Goal: Information Seeking & Learning: Learn about a topic

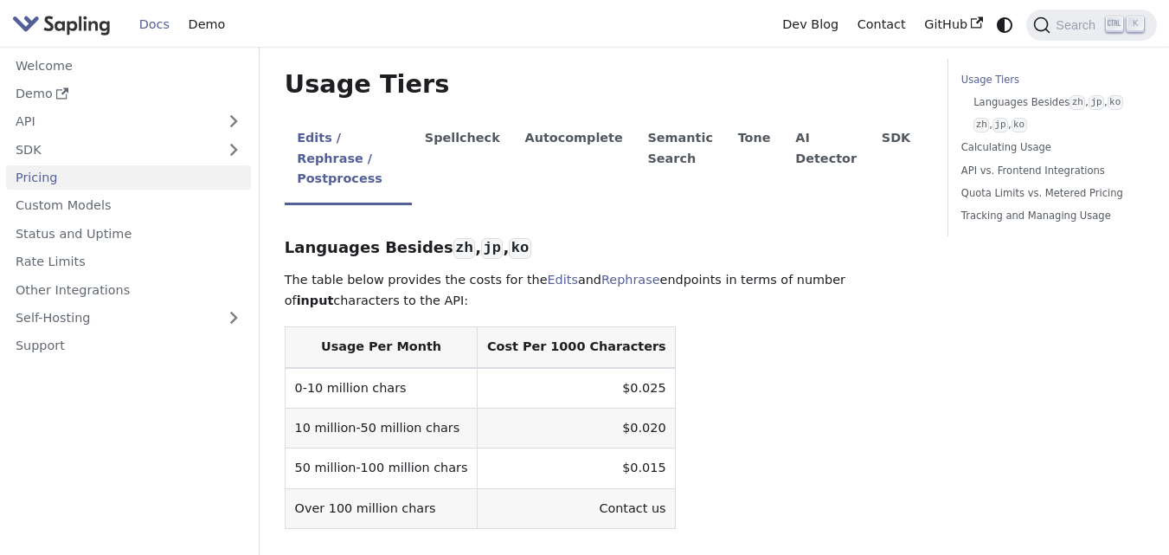
scroll to position [369, 0]
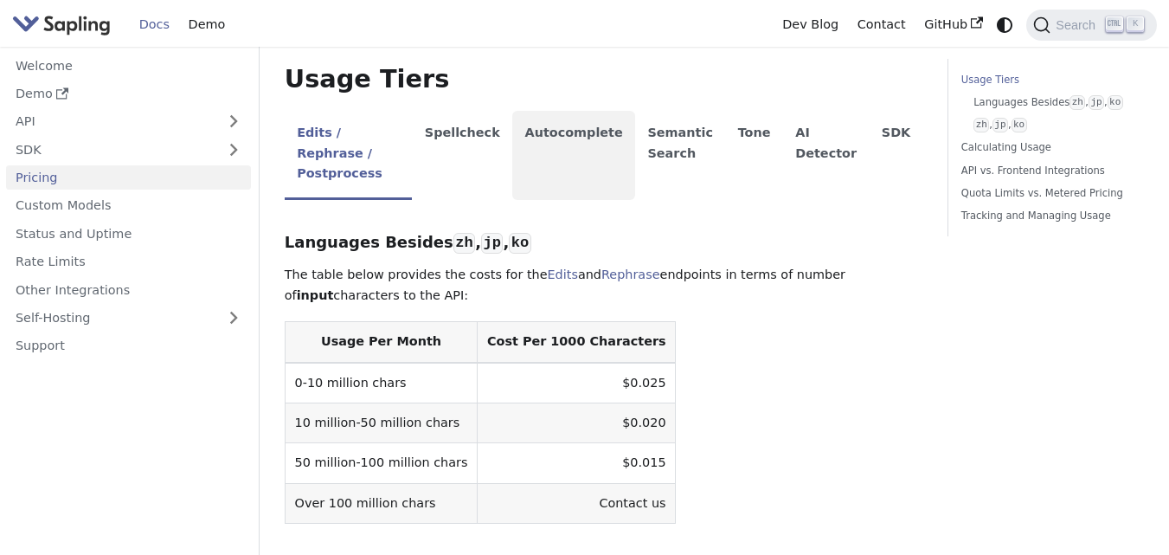
click at [582, 144] on li "Autocomplete" at bounding box center [573, 155] width 123 height 89
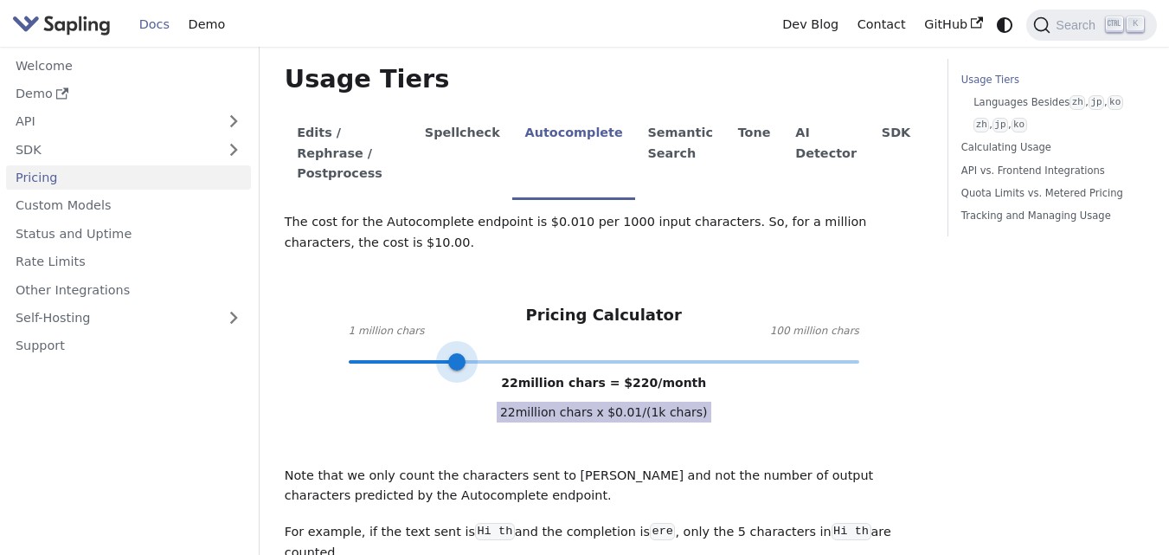
type input "13"
drag, startPoint x: 504, startPoint y: 337, endPoint x: 411, endPoint y: 490, distance: 178.2
click at [411, 490] on div "The cost for the Autocomplete endpoint is $0.010 per 1000 input characters. So,…" at bounding box center [604, 434] width 638 height 444
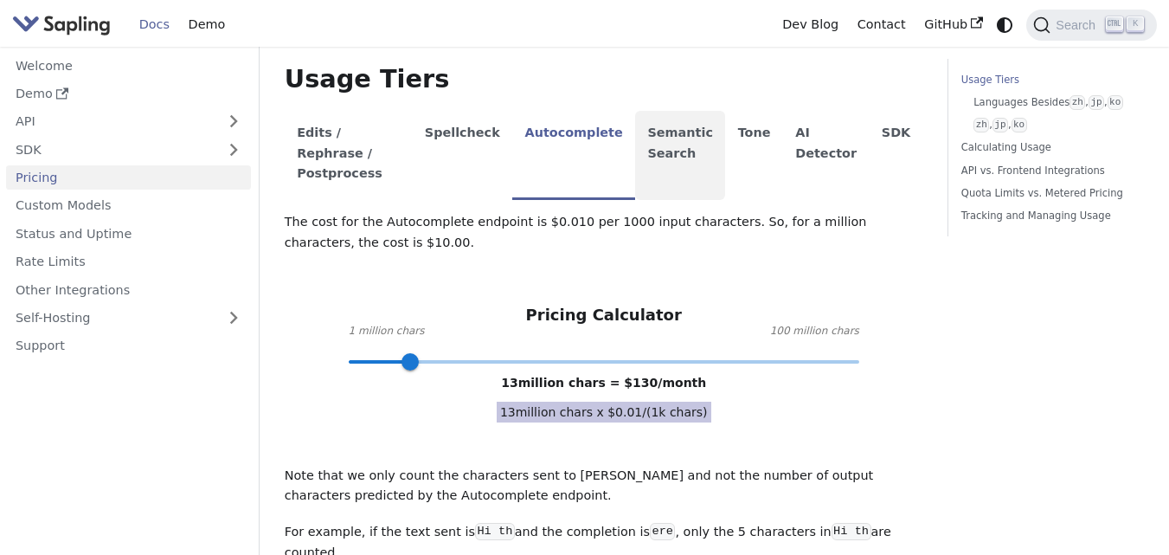
click at [672, 116] on li "Semantic Search" at bounding box center [680, 155] width 90 height 89
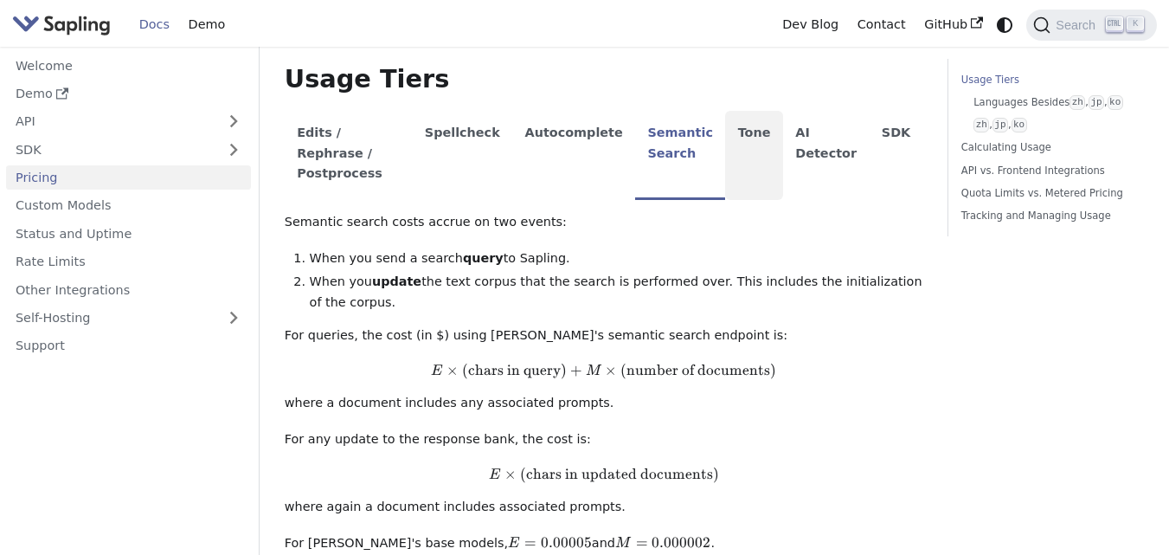
click at [764, 133] on li "Tone" at bounding box center [754, 155] width 58 height 89
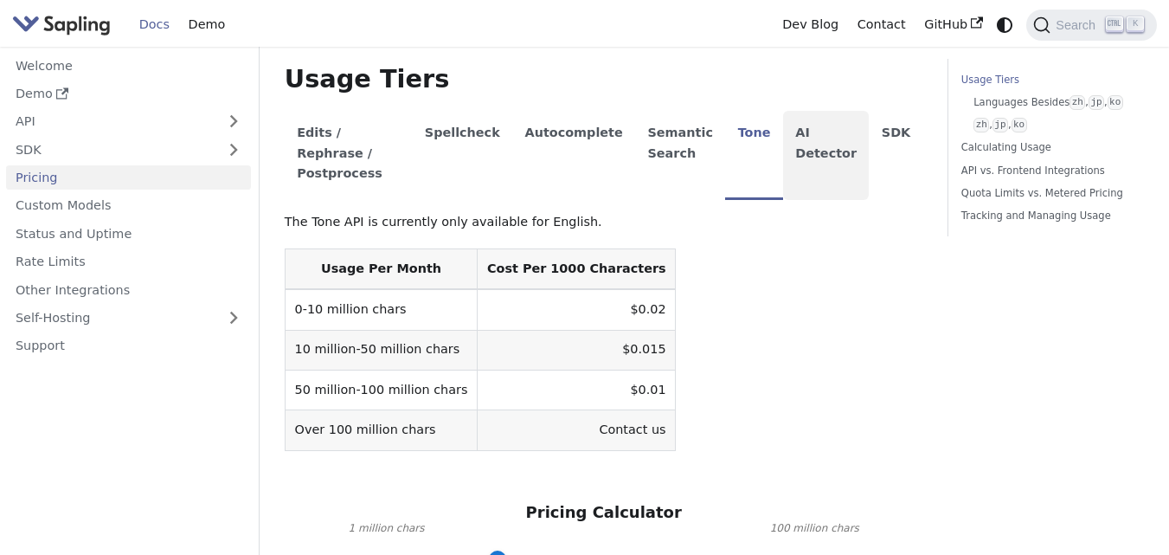
click at [850, 142] on li "AI Detector" at bounding box center [826, 155] width 87 height 89
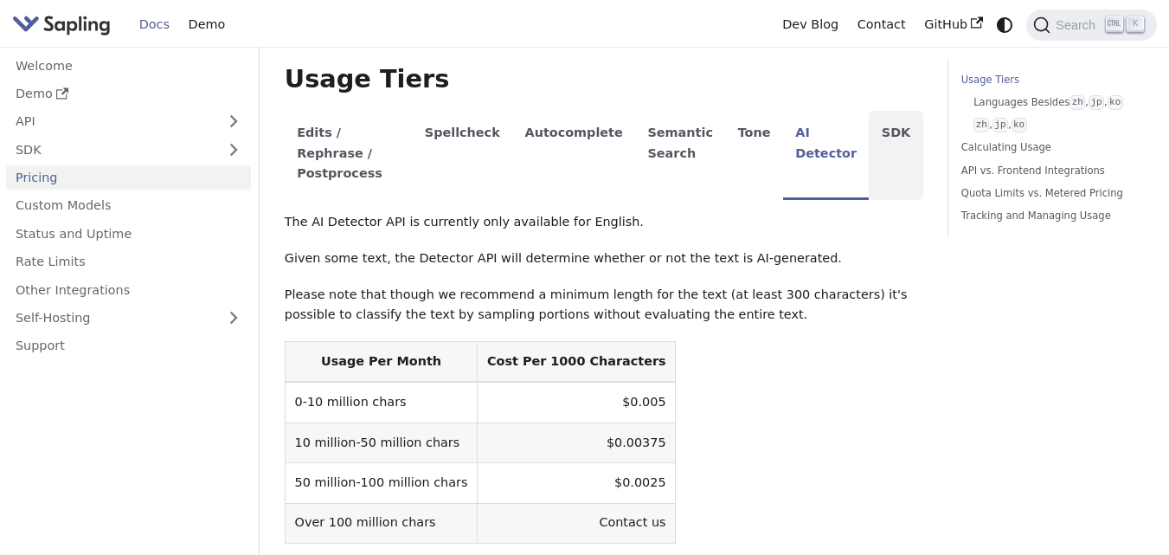
click at [880, 138] on li "SDK" at bounding box center [896, 155] width 54 height 89
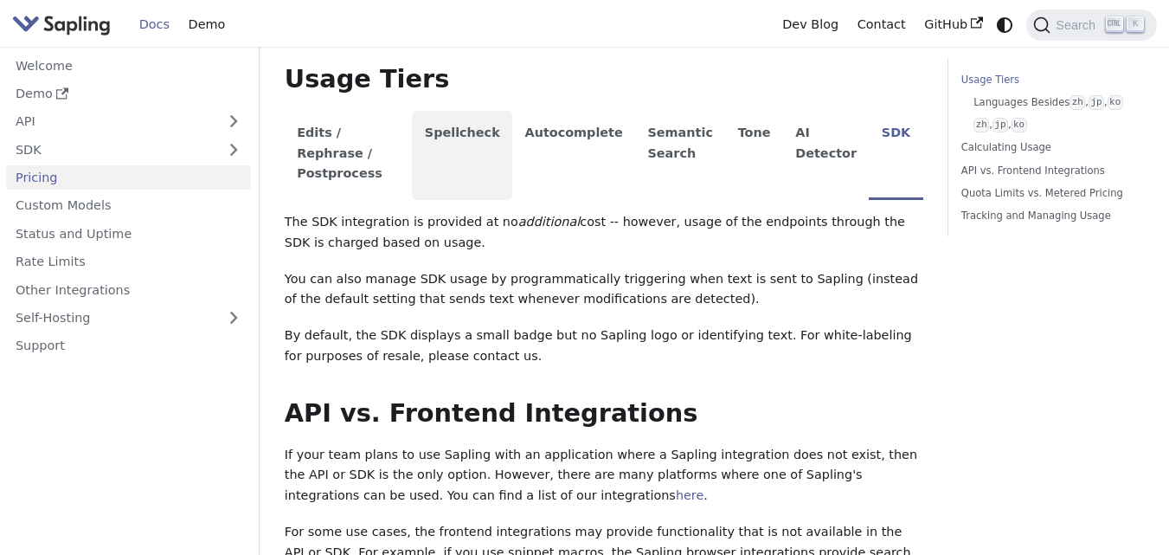
click at [496, 150] on li "Spellcheck" at bounding box center [462, 155] width 100 height 89
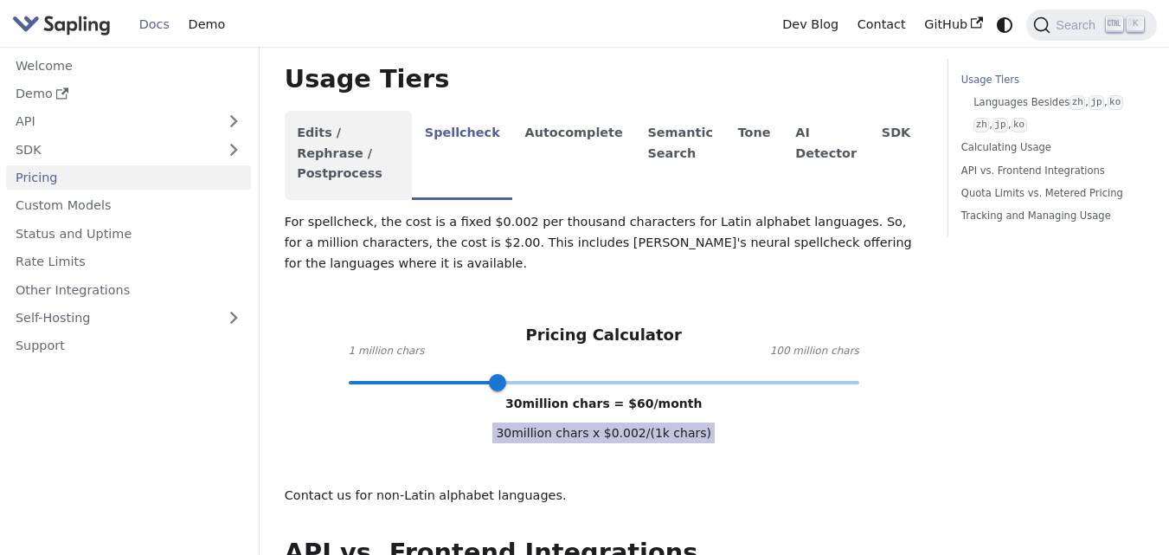
click at [337, 124] on li "Edits / Rephrase / Postprocess" at bounding box center [349, 155] width 128 height 89
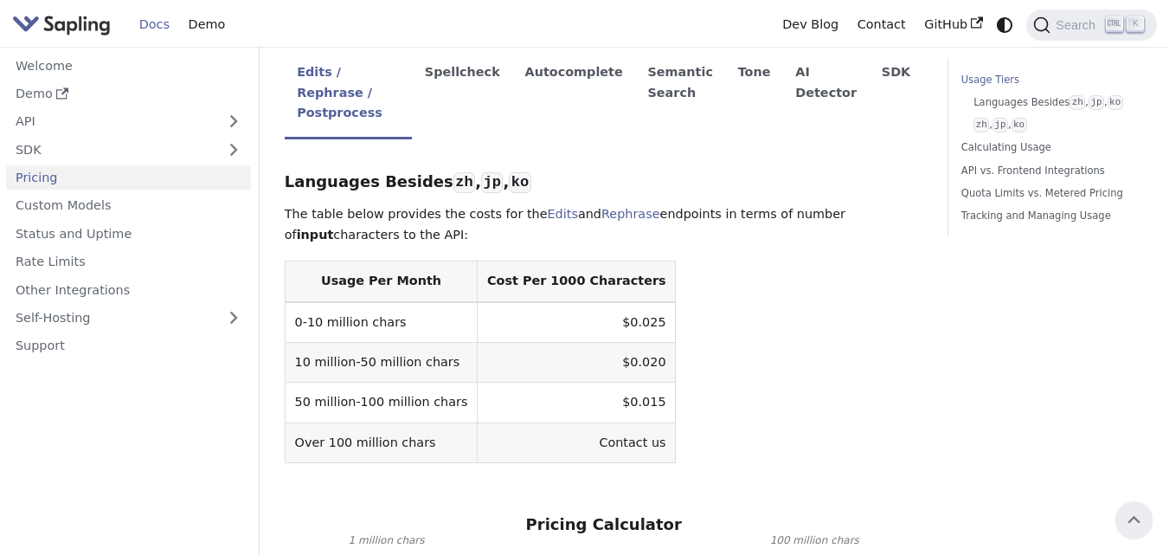
scroll to position [250, 0]
